Goal: Transaction & Acquisition: Book appointment/travel/reservation

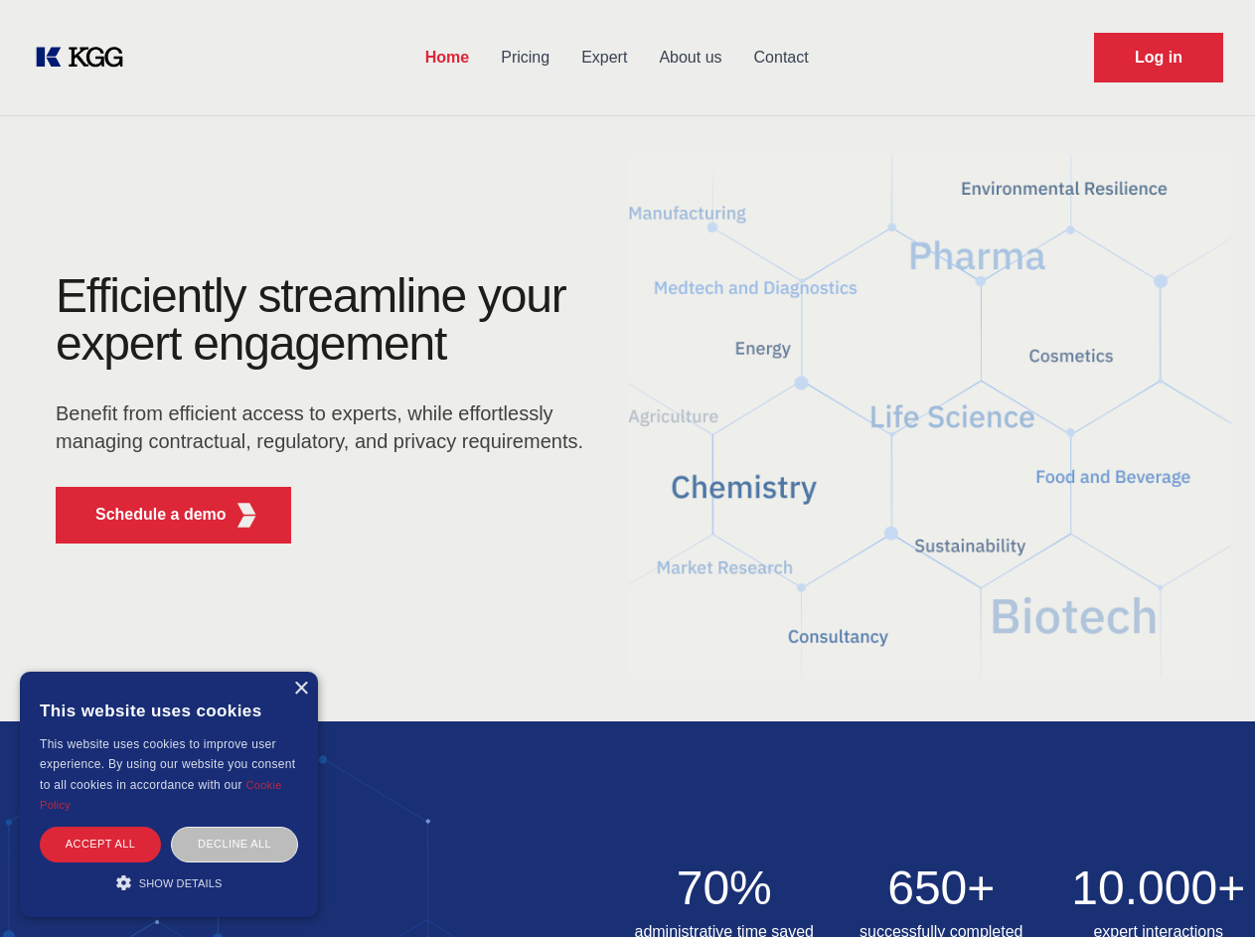
click at [627, 468] on div "Efficiently streamline your expert engagement Benefit from efficient access to …" at bounding box center [326, 415] width 604 height 287
click at [149, 515] on p "Schedule a demo" at bounding box center [160, 515] width 131 height 24
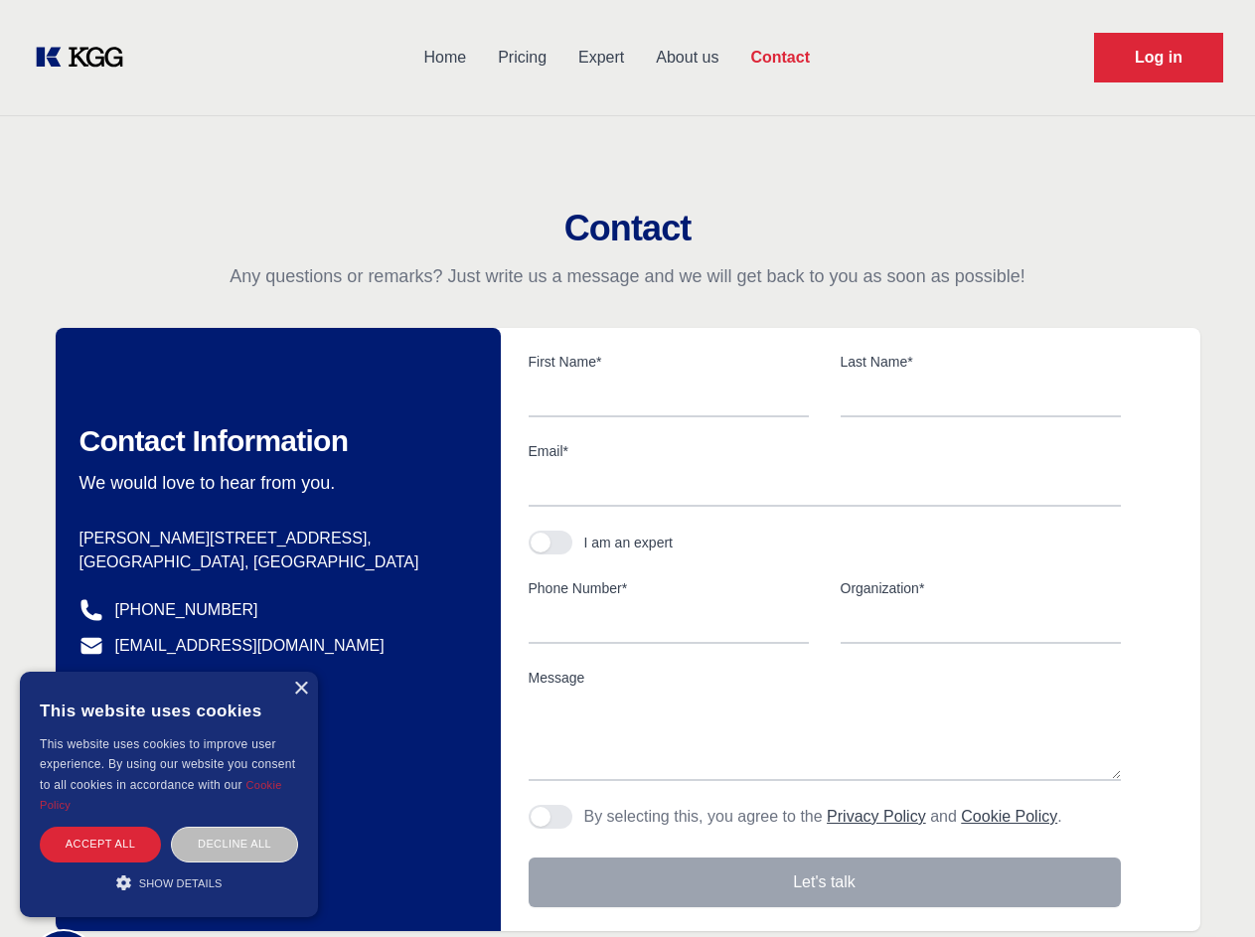
click at [300, 689] on div "× This website uses cookies This website uses cookies to improve user experienc…" at bounding box center [169, 794] width 298 height 245
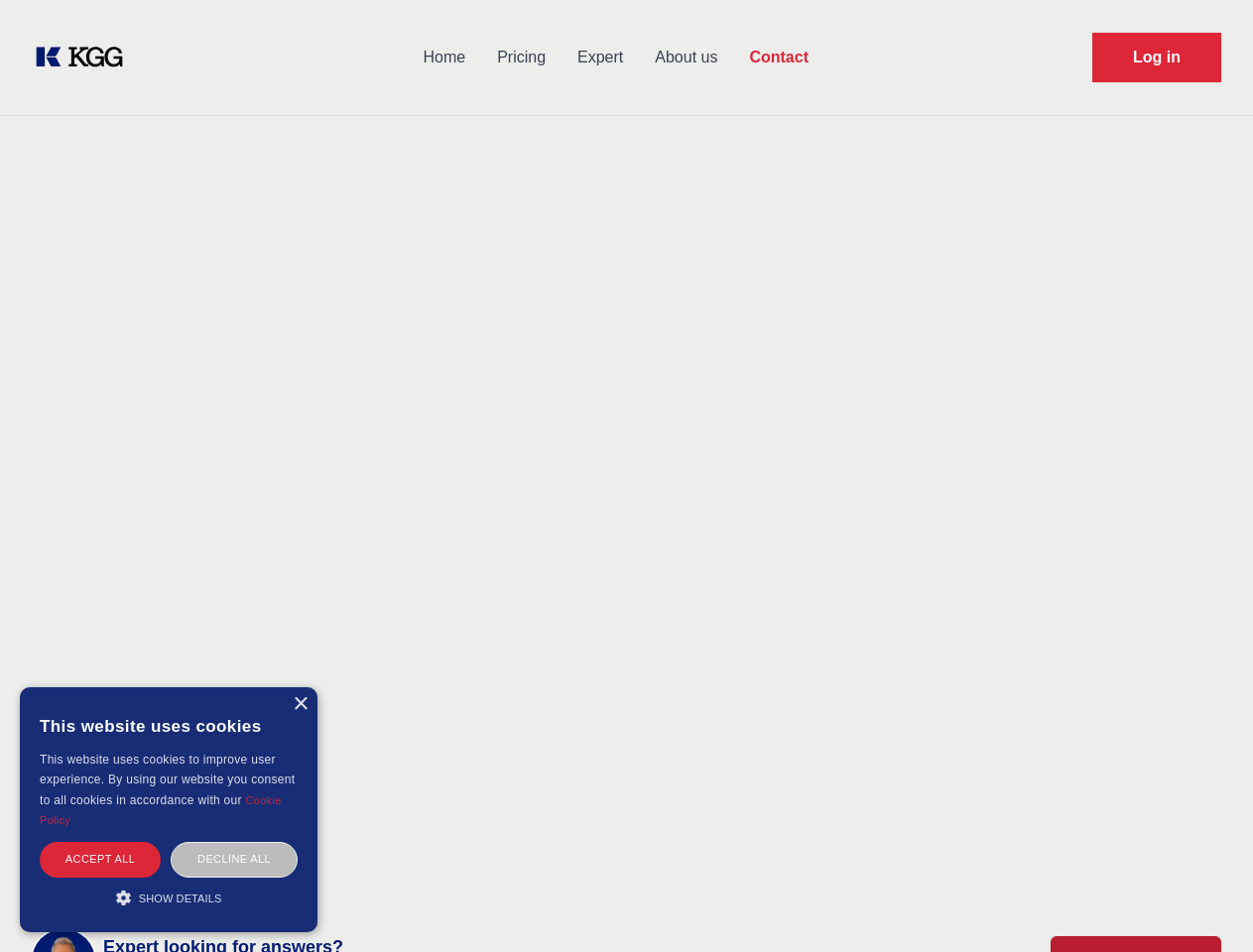
click at [100, 841] on div "Accept all" at bounding box center [100, 858] width 121 height 35
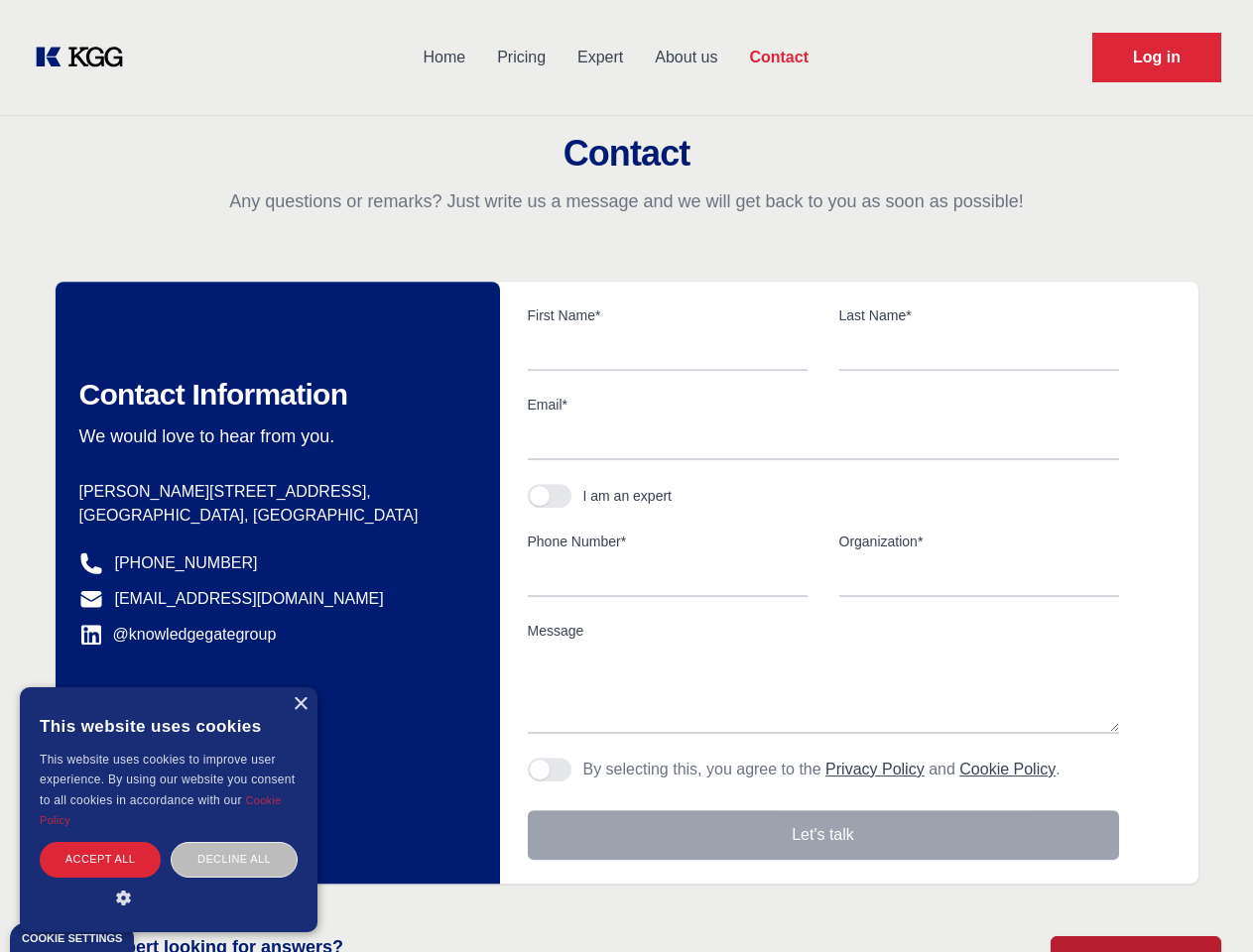
click at [234, 841] on div "Decline all" at bounding box center [234, 858] width 127 height 35
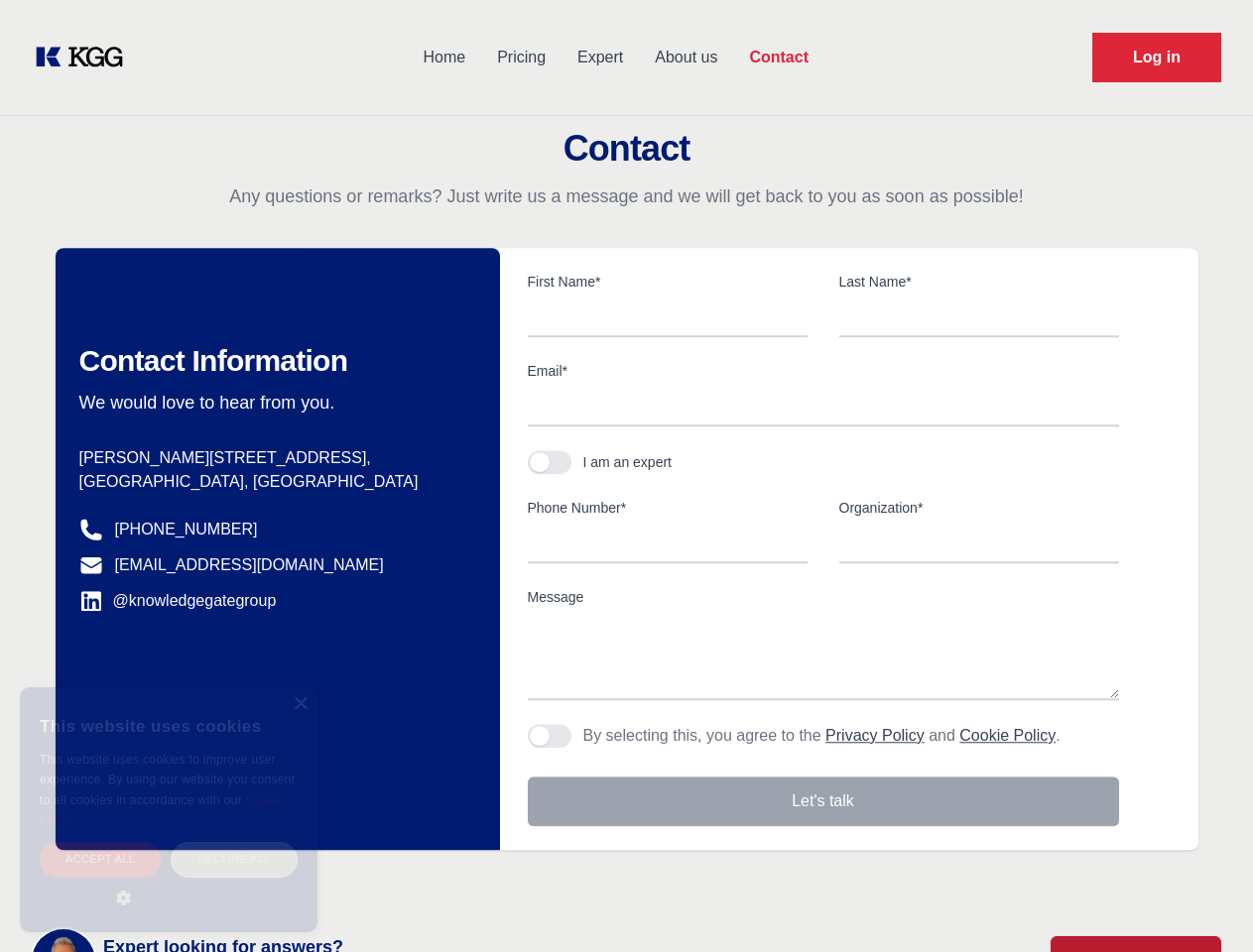
click at [169, 880] on main "Contact Any questions or remarks? Just write us a message and we will get back …" at bounding box center [626, 516] width 1253 height 1032
